Goal: Transaction & Acquisition: Download file/media

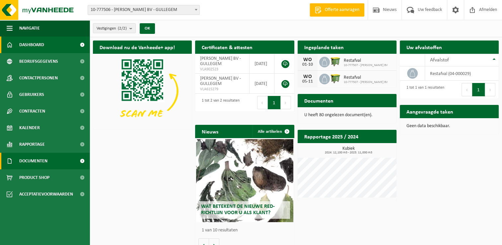
click at [41, 157] on span "Documenten" at bounding box center [33, 161] width 28 height 17
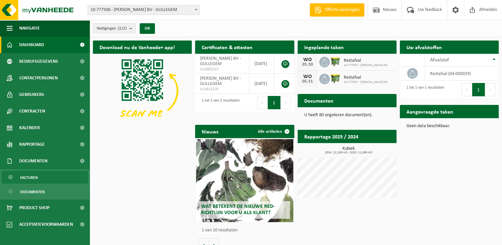
click at [32, 178] on span "Facturen" at bounding box center [29, 177] width 18 height 13
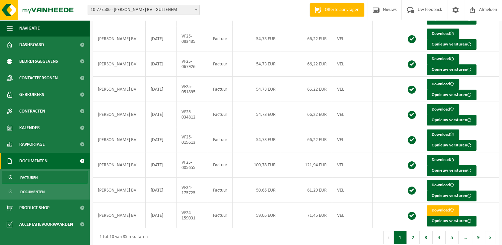
scroll to position [128, 0]
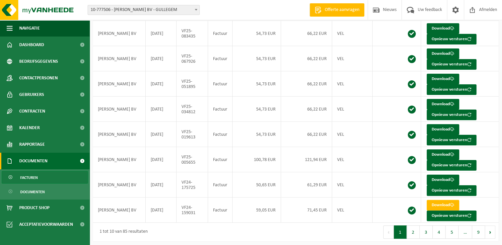
click at [412, 231] on button "2" at bounding box center [413, 231] width 13 height 13
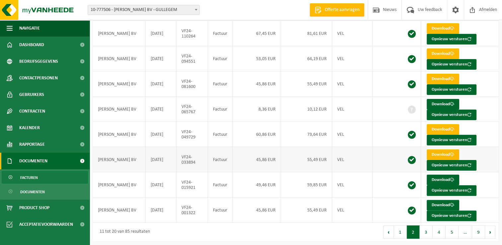
click at [445, 152] on link "Download" at bounding box center [443, 154] width 33 height 11
click at [404, 233] on button "1" at bounding box center [400, 231] width 13 height 13
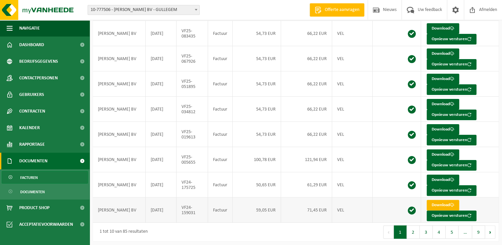
click at [438, 200] on link "Download" at bounding box center [443, 205] width 33 height 11
click at [441, 176] on link "Download" at bounding box center [443, 180] width 33 height 11
click at [432, 153] on link "Download" at bounding box center [443, 154] width 33 height 11
click at [438, 128] on link "Download" at bounding box center [443, 129] width 33 height 11
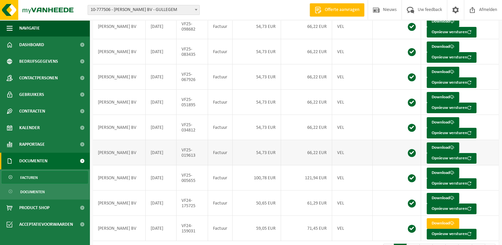
scroll to position [95, 0]
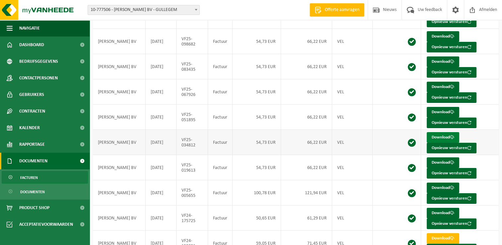
click at [435, 135] on link "Download" at bounding box center [443, 137] width 33 height 11
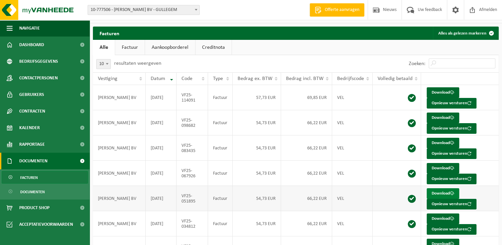
scroll to position [0, 0]
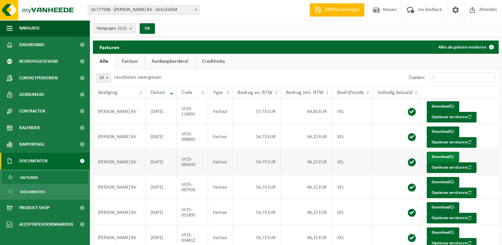
click at [437, 157] on link "Download" at bounding box center [443, 157] width 33 height 11
click at [478, 107] on td "Download Opnieuw versturen" at bounding box center [460, 111] width 78 height 25
click at [442, 106] on link "Download" at bounding box center [443, 106] width 33 height 11
